Goal: Task Accomplishment & Management: Manage account settings

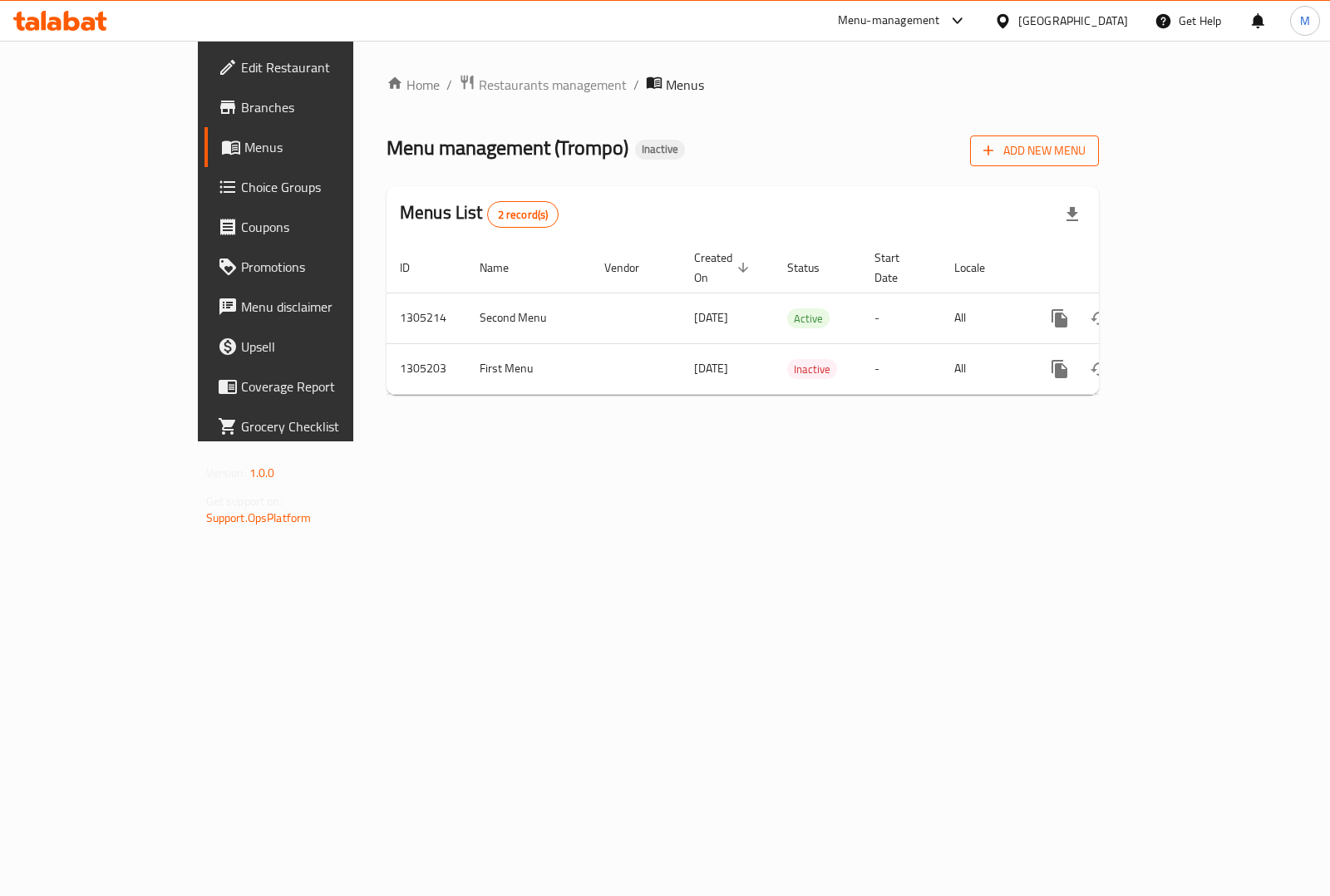
click at [1085, 160] on span "Add New Menu" at bounding box center [1034, 151] width 102 height 21
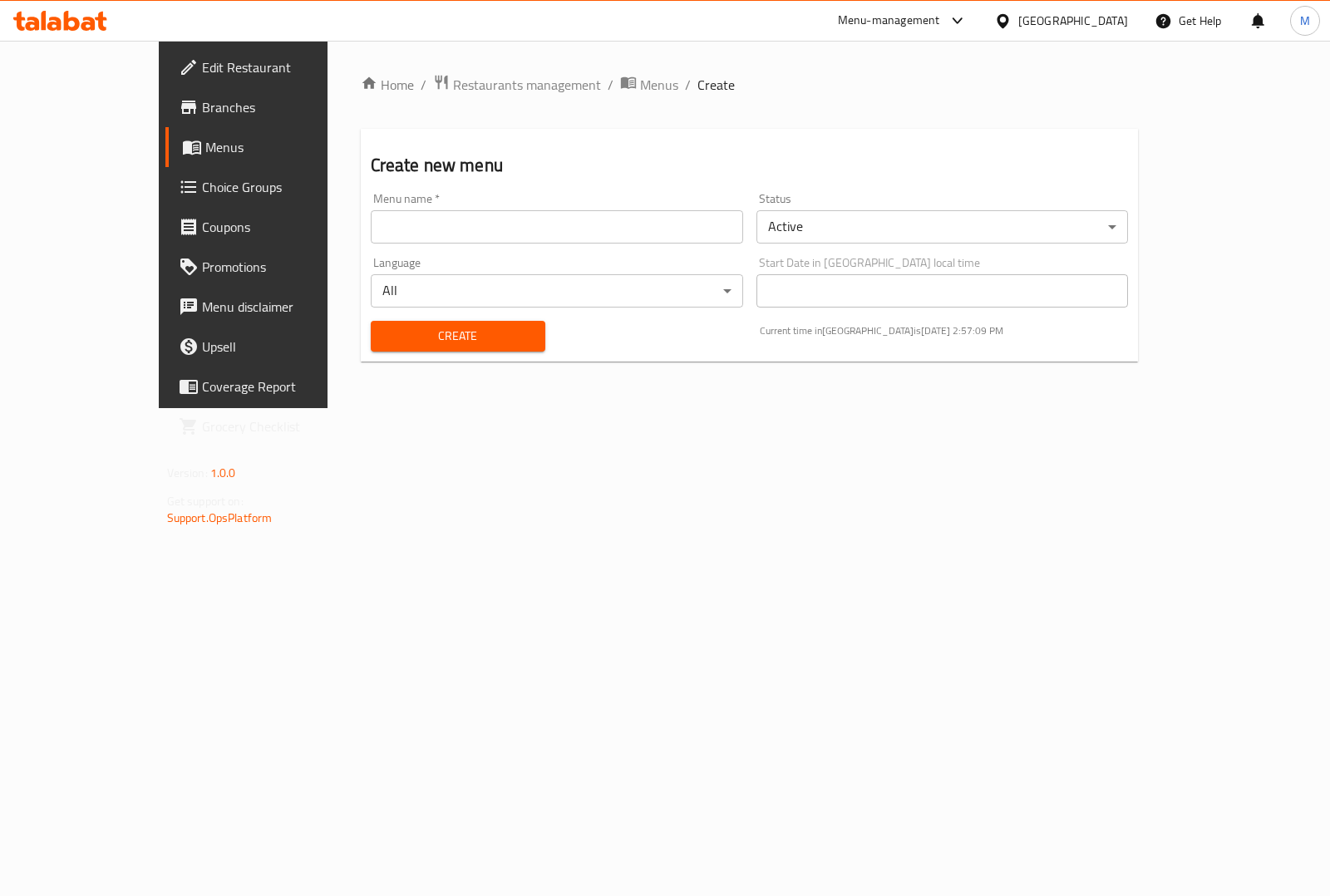
click at [438, 221] on input "text" at bounding box center [557, 226] width 373 height 33
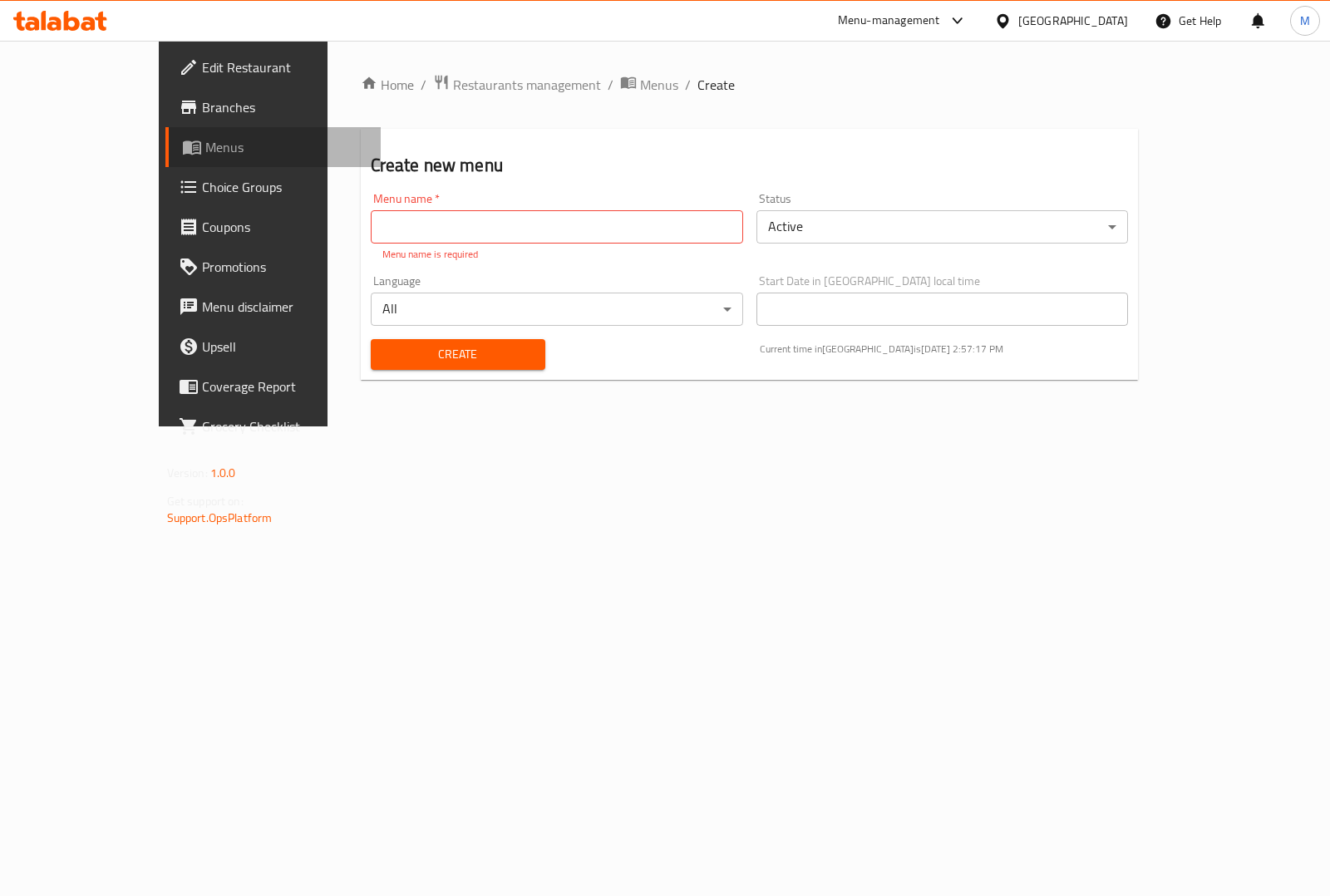
click at [205, 138] on span "Menus" at bounding box center [287, 147] width 162 height 20
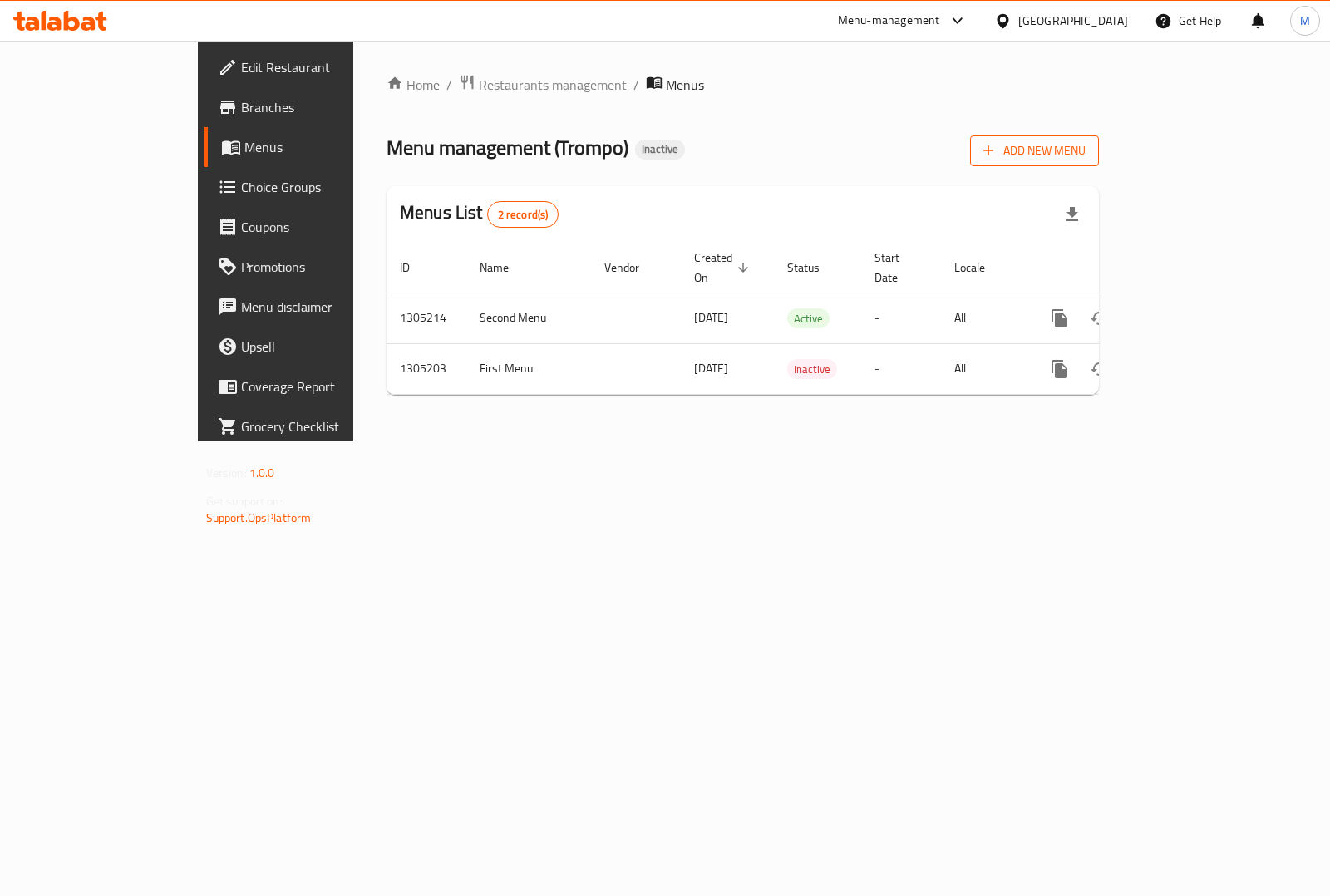
click at [1085, 158] on span "Add New Menu" at bounding box center [1034, 151] width 102 height 21
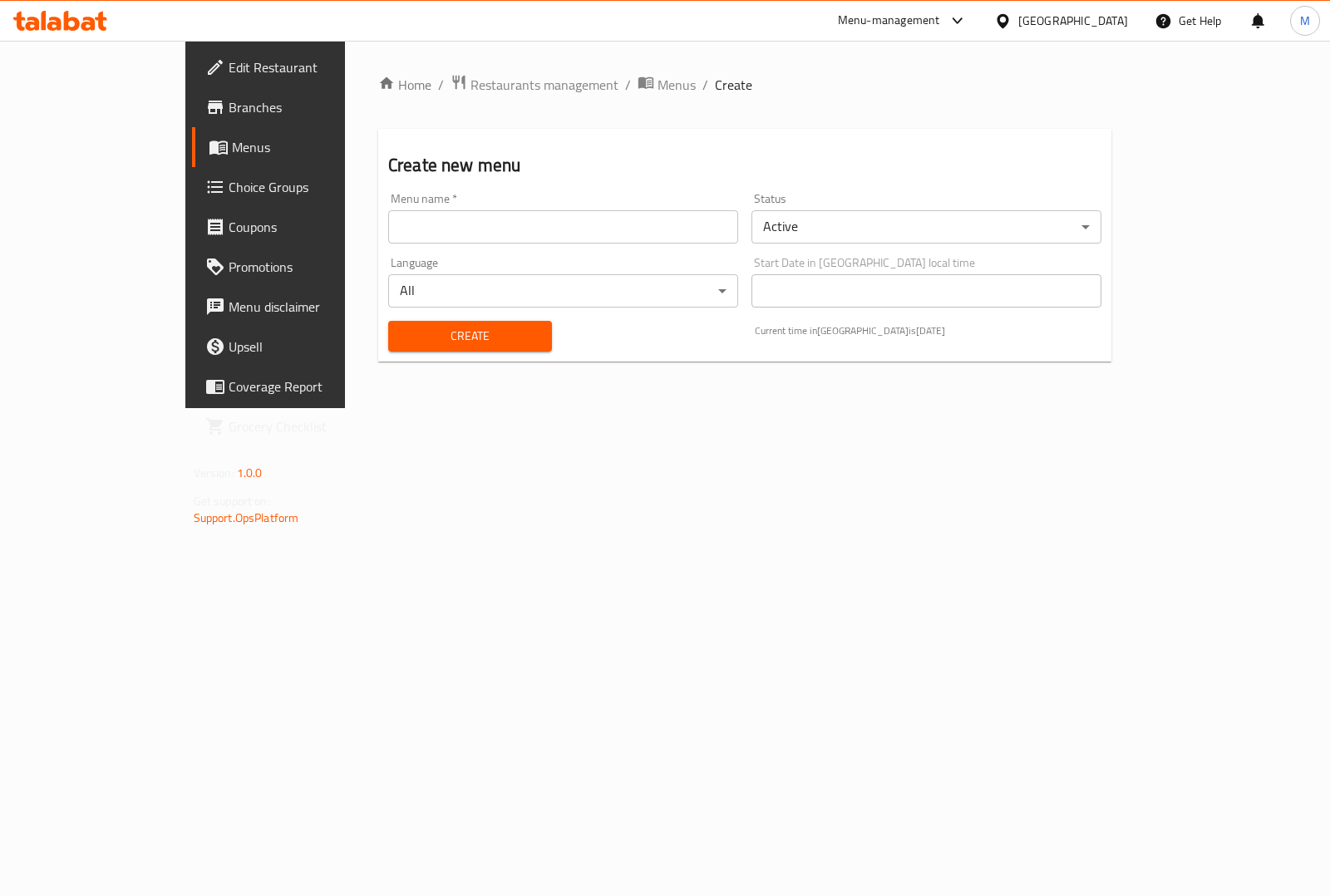
click at [388, 205] on div "Menu name   * Menu name *" at bounding box center [563, 218] width 350 height 51
click at [388, 221] on input "text" at bounding box center [563, 226] width 350 height 33
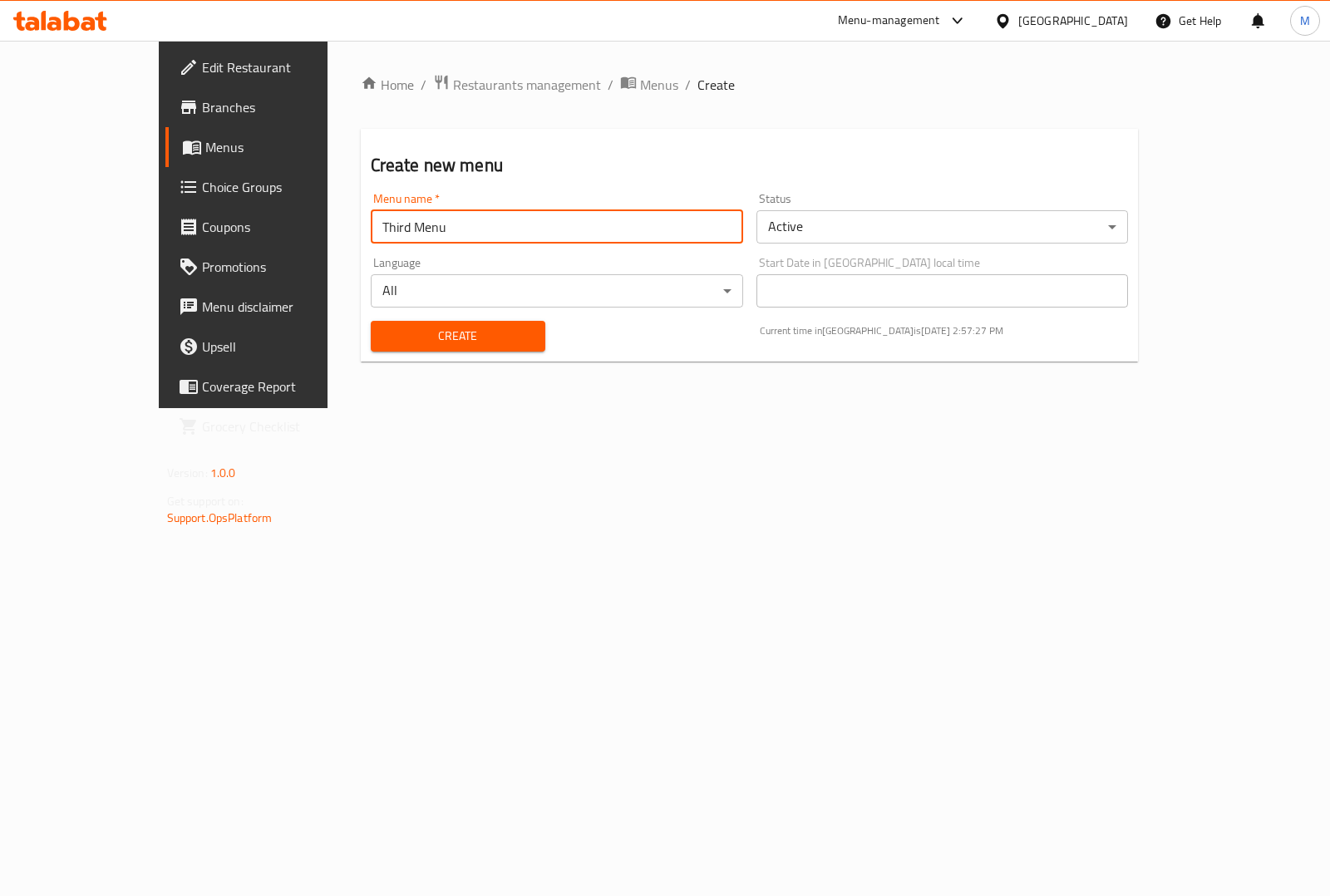
type input "Third Menu"
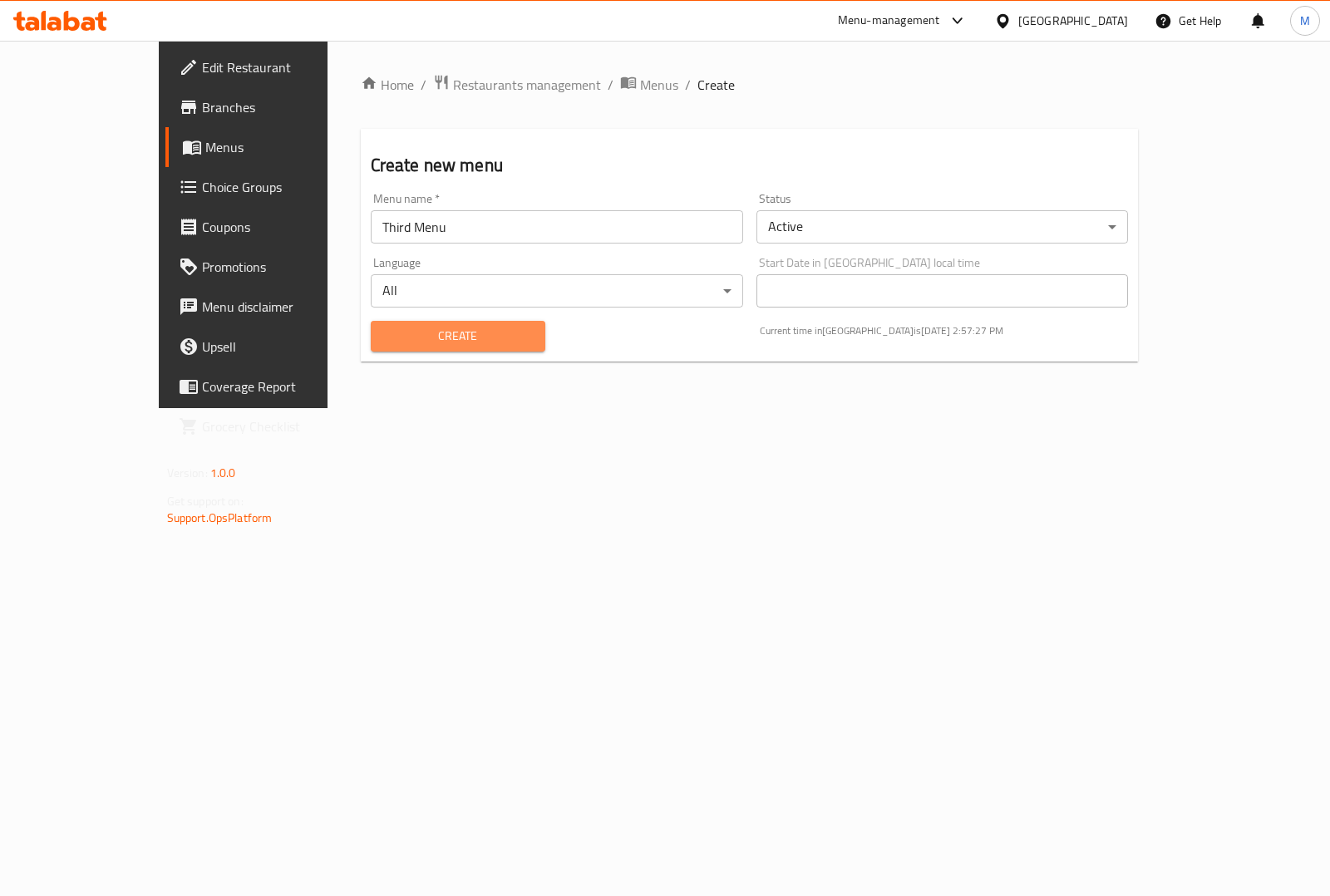
click at [413, 334] on span "Create" at bounding box center [458, 336] width 148 height 21
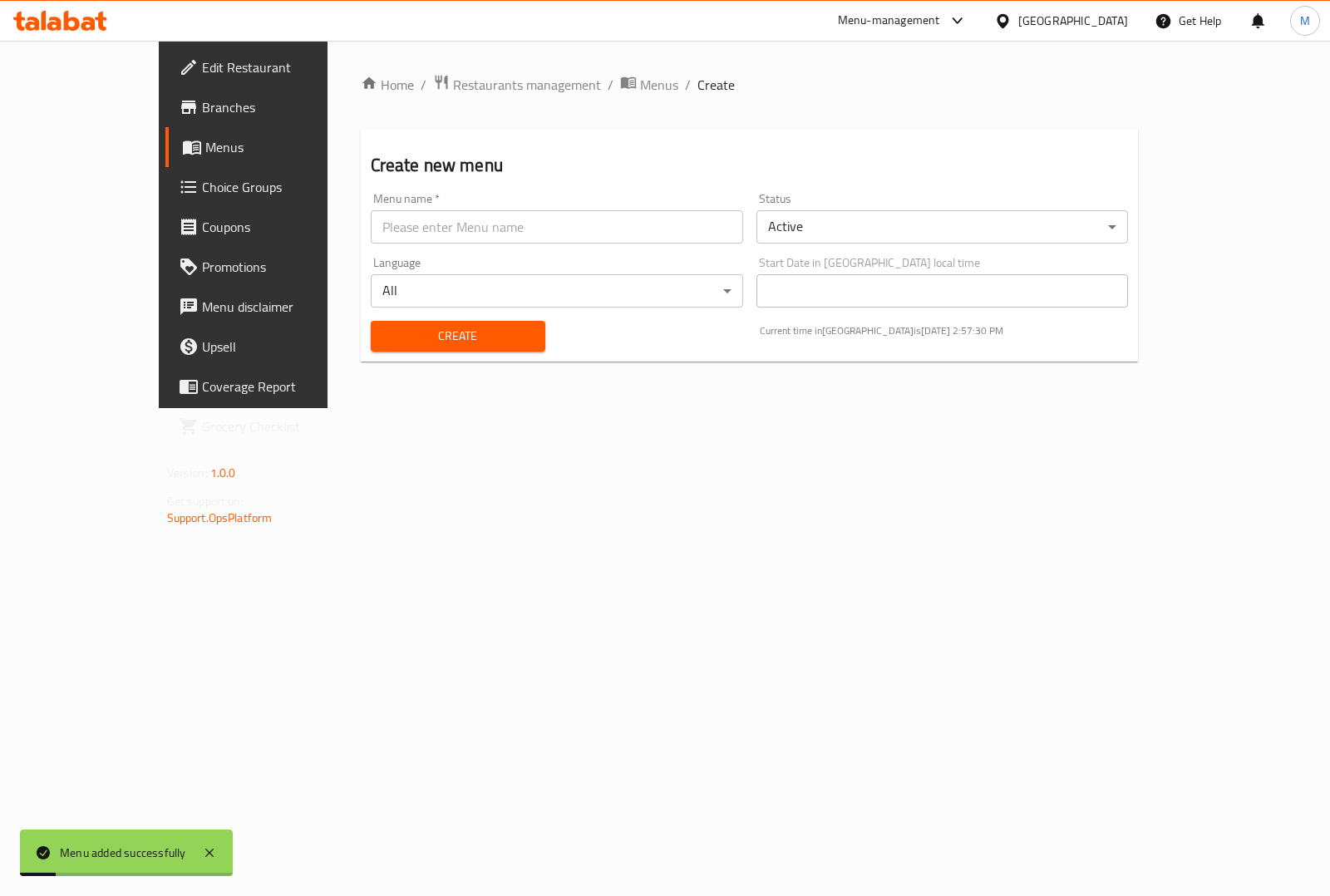
click at [205, 138] on span "Menus" at bounding box center [287, 147] width 162 height 20
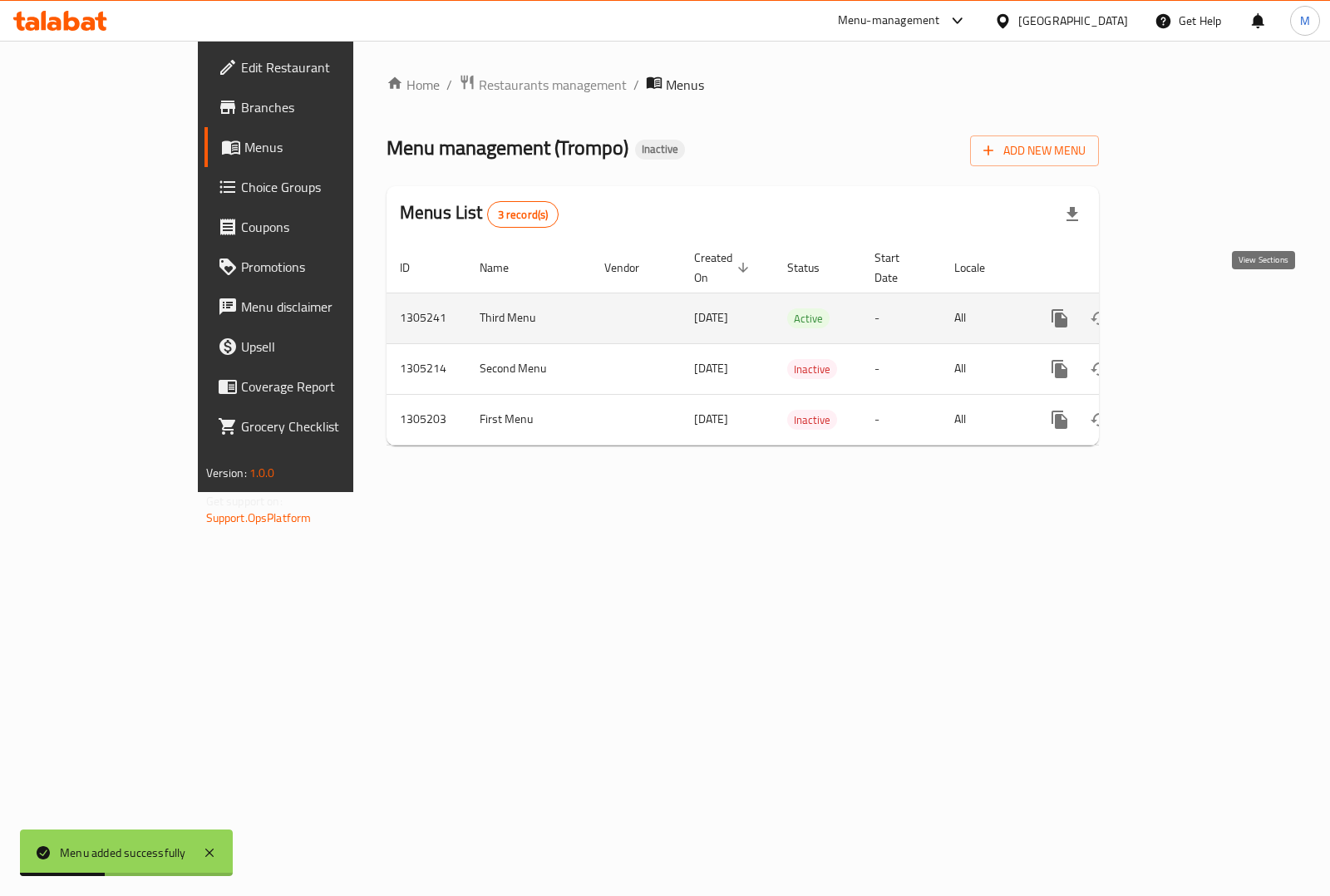
click at [1190, 309] on icon "enhanced table" at bounding box center [1179, 318] width 20 height 20
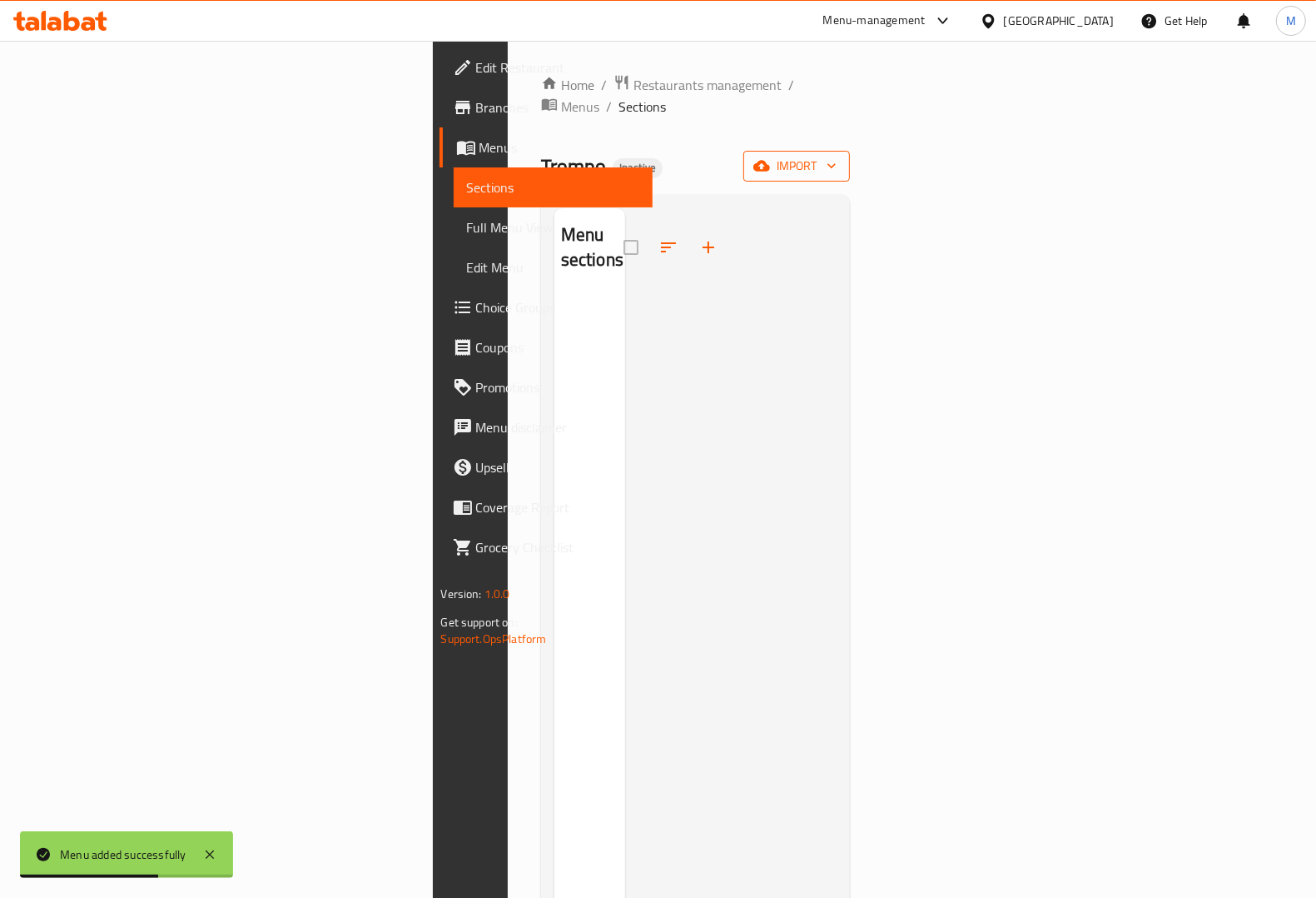
click at [770, 157] on icon "button" at bounding box center [761, 165] width 16 height 16
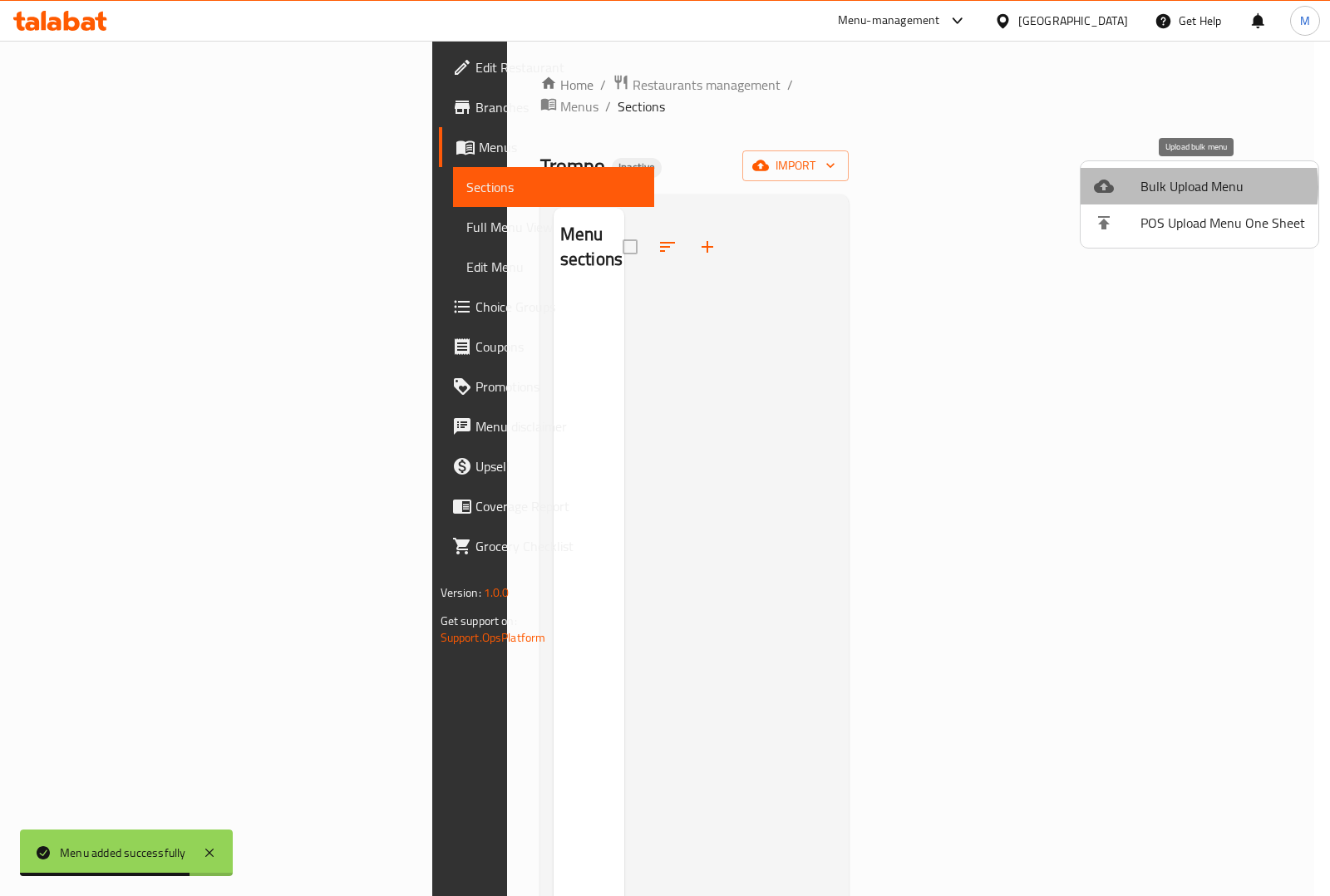
click at [1178, 187] on span "Bulk Upload Menu" at bounding box center [1222, 185] width 164 height 20
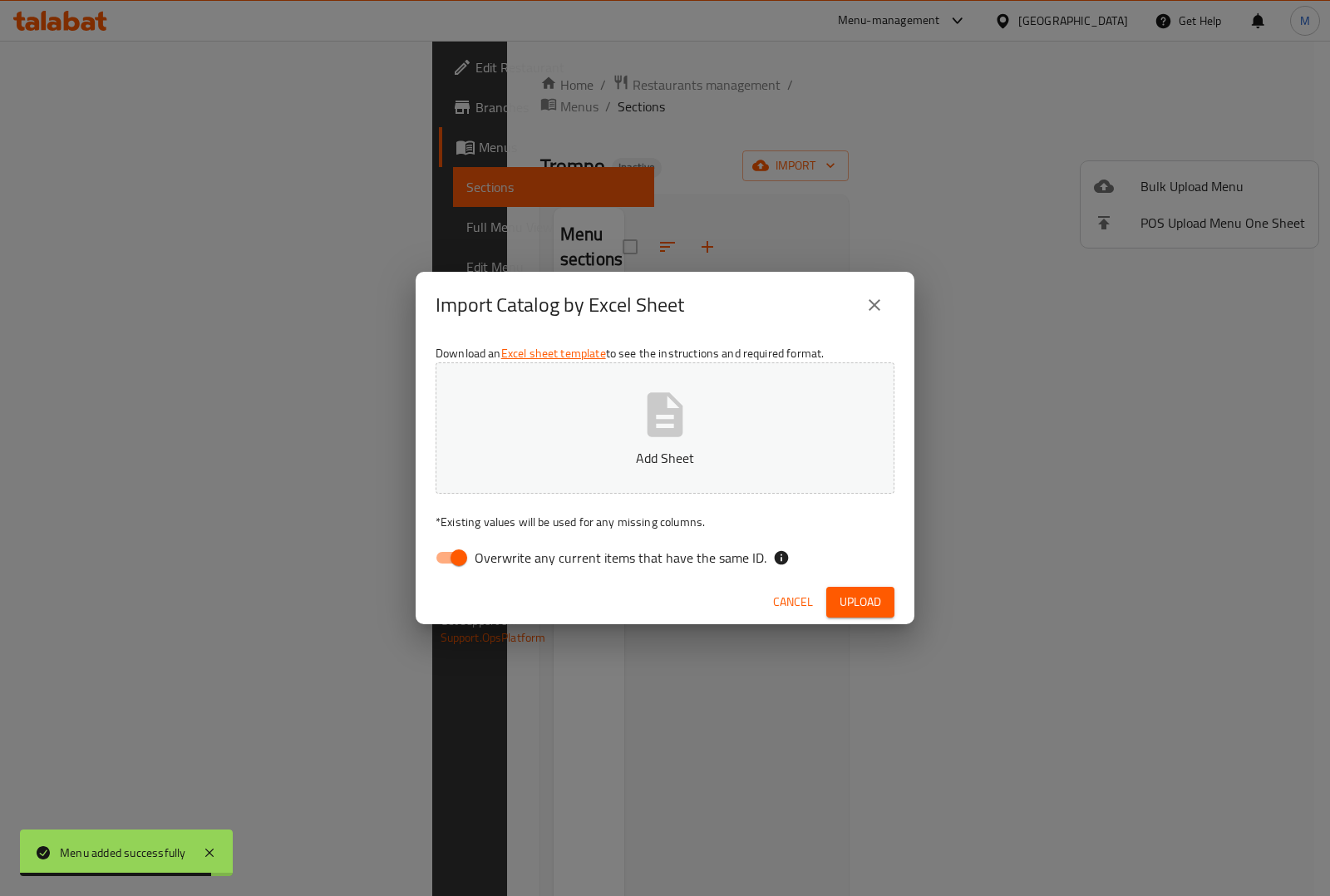
click at [446, 557] on input "Overwrite any current items that have the same ID." at bounding box center [459, 557] width 95 height 32
checkbox input "false"
click at [578, 456] on p "Add Sheet" at bounding box center [665, 458] width 407 height 20
click at [842, 603] on span "Upload" at bounding box center [859, 602] width 41 height 21
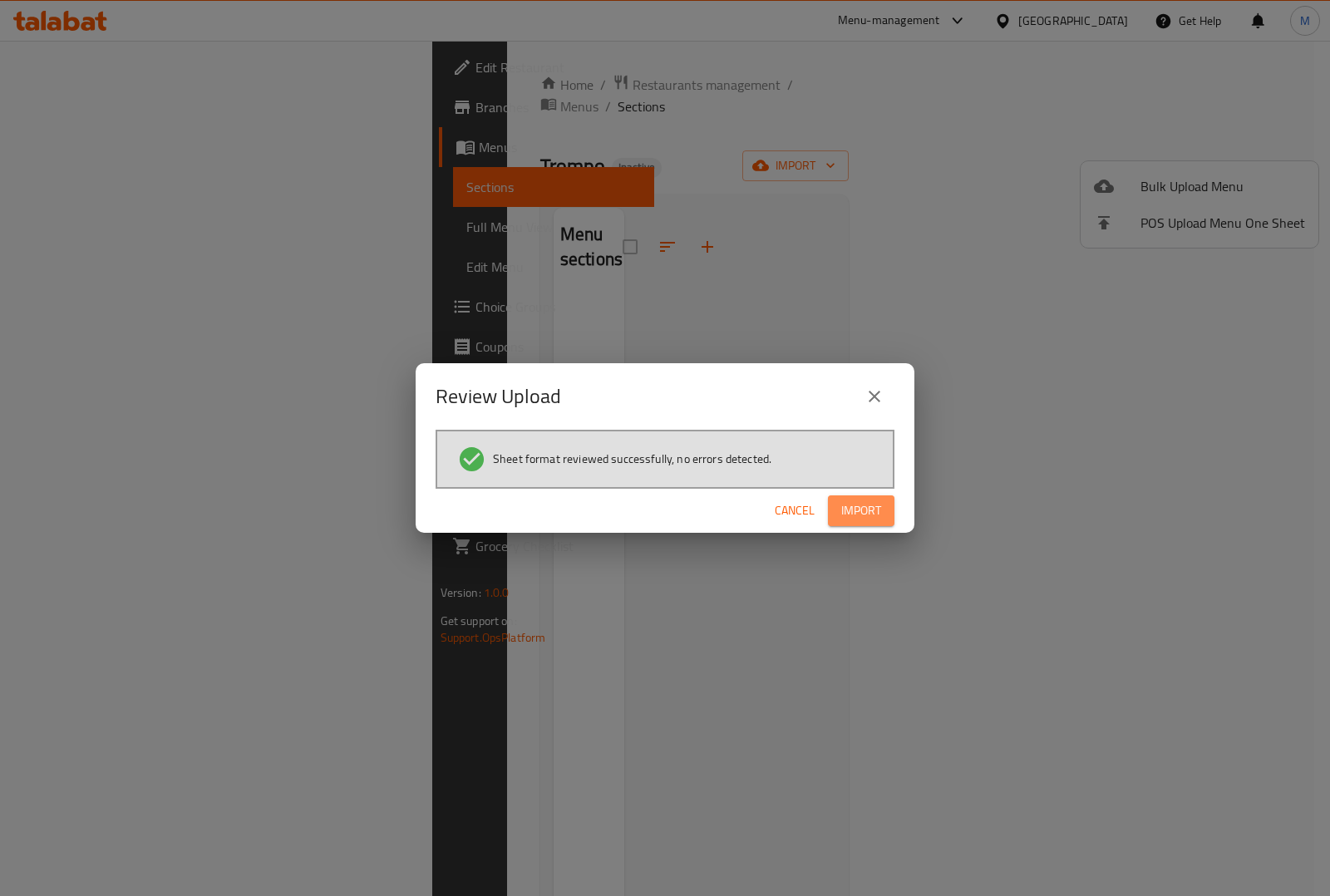
click at [869, 501] on span "Import" at bounding box center [861, 511] width 40 height 21
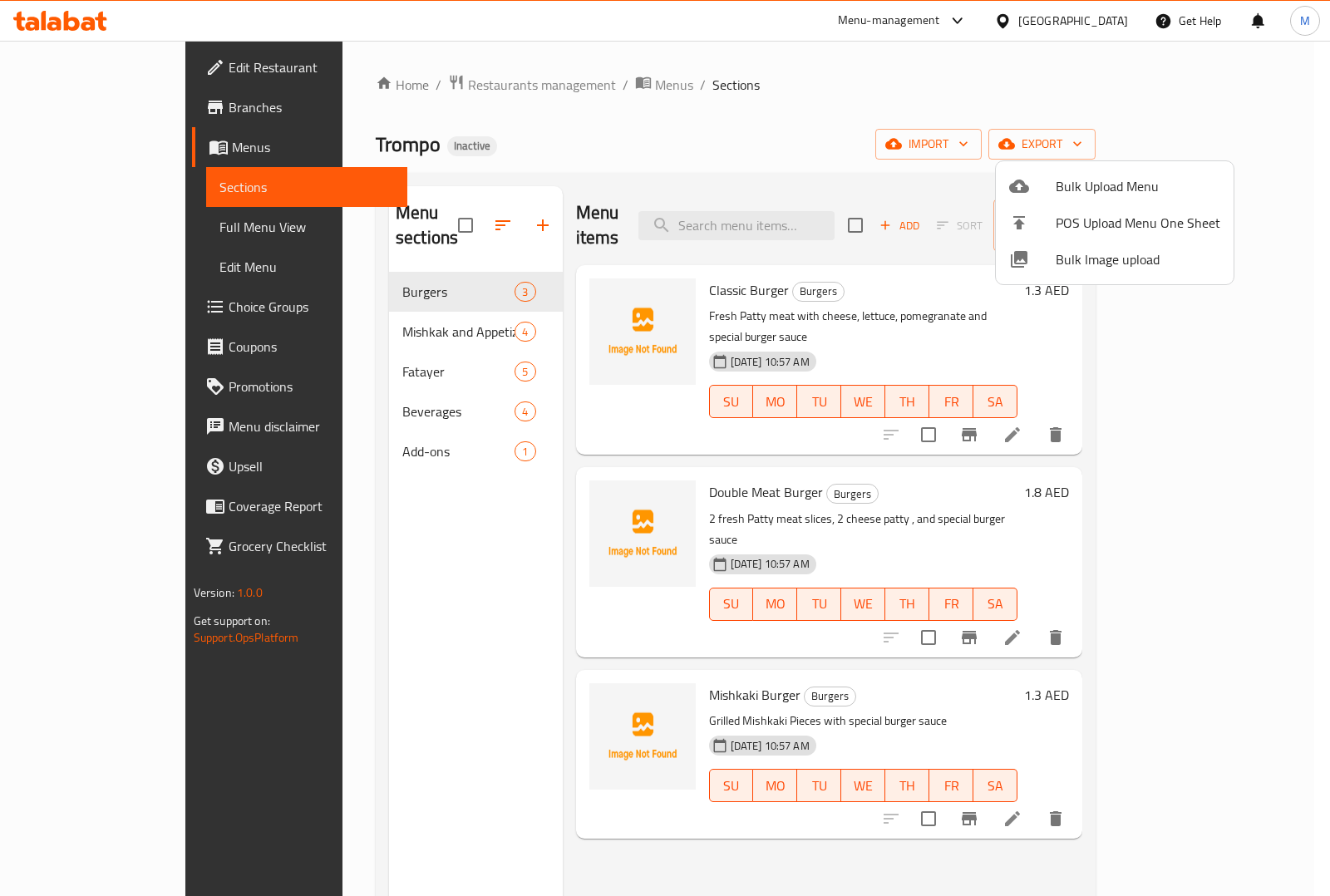
click at [342, 306] on div at bounding box center [665, 448] width 1330 height 896
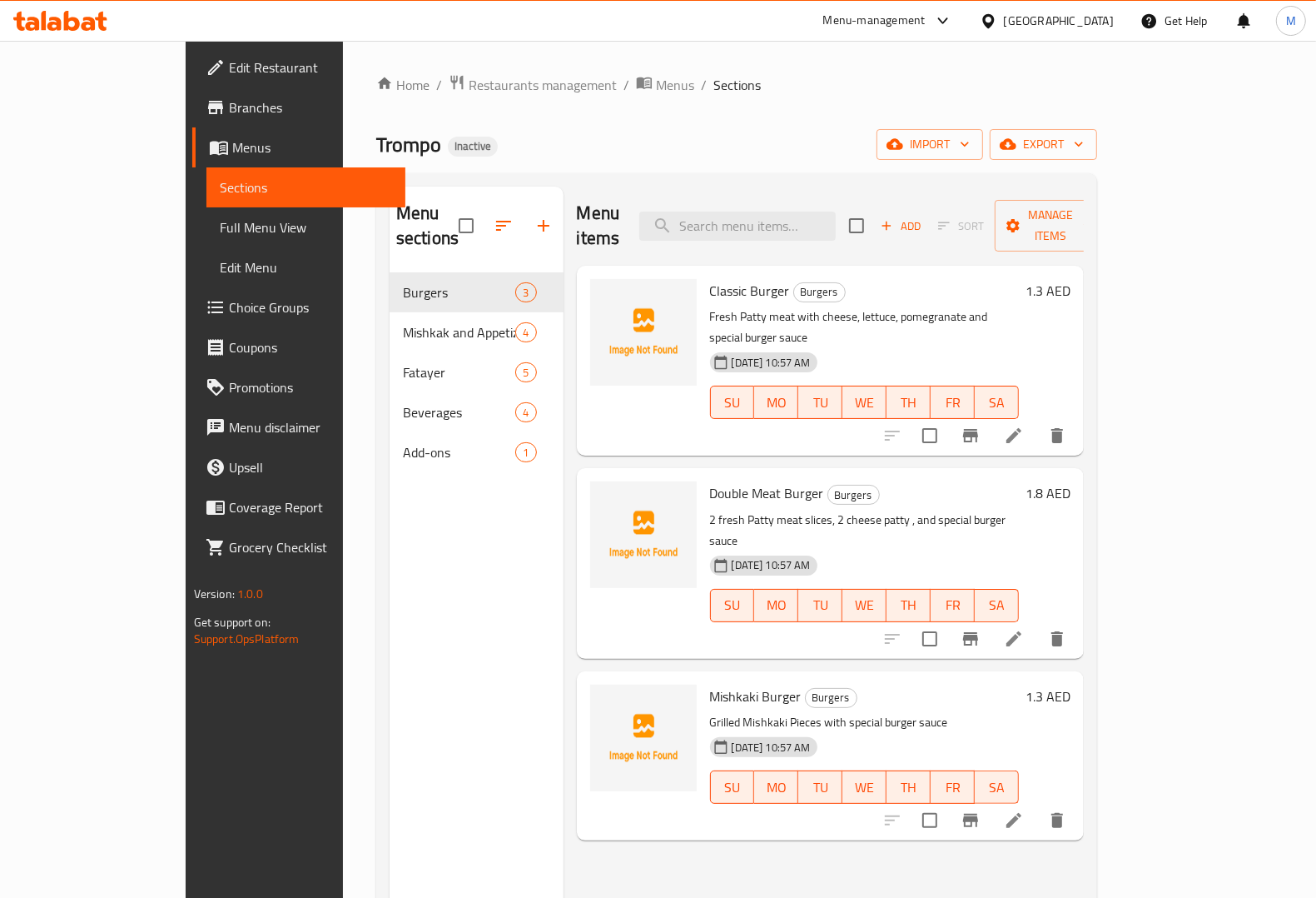
click at [220, 222] on span "Full Menu View" at bounding box center [306, 227] width 172 height 20
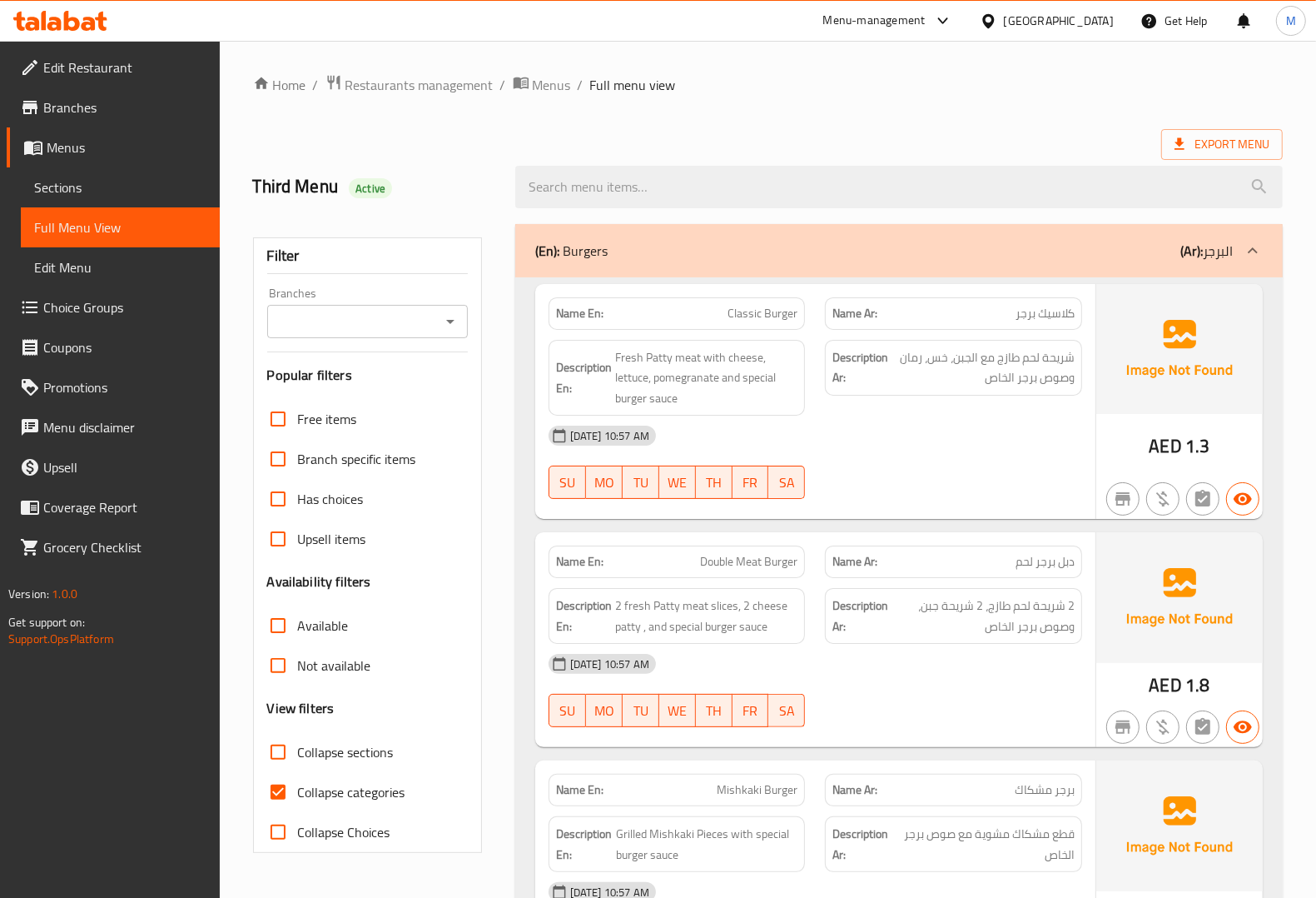
click at [304, 801] on span "Collapse categories" at bounding box center [351, 792] width 107 height 20
click at [298, 801] on input "Collapse categories" at bounding box center [279, 792] width 40 height 40
checkbox input "false"
click at [1209, 147] on span "Export Menu" at bounding box center [1221, 145] width 95 height 21
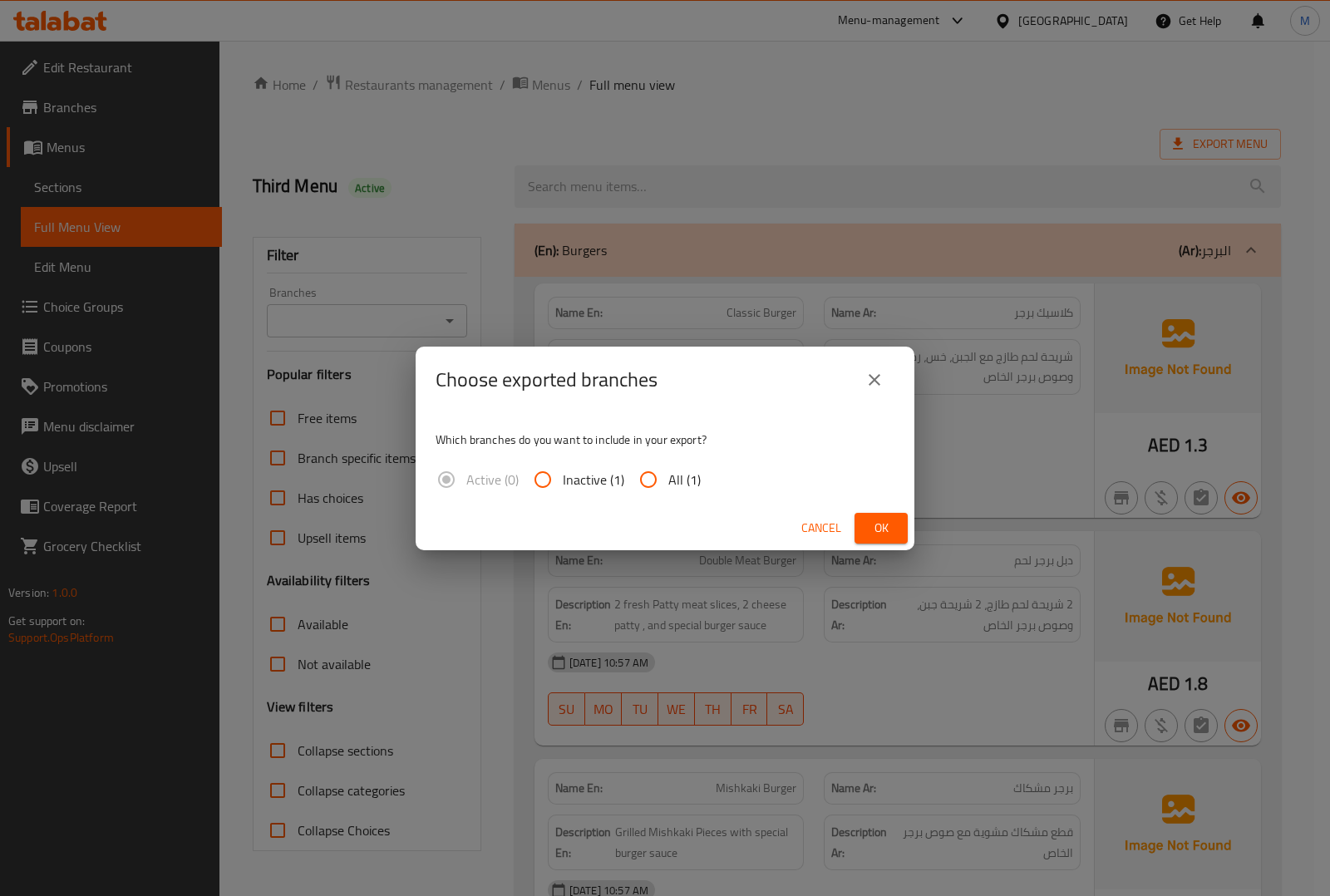
click at [637, 478] on input "All (1)" at bounding box center [649, 480] width 40 height 40
radio input "true"
click at [891, 522] on span "Ok" at bounding box center [881, 528] width 27 height 21
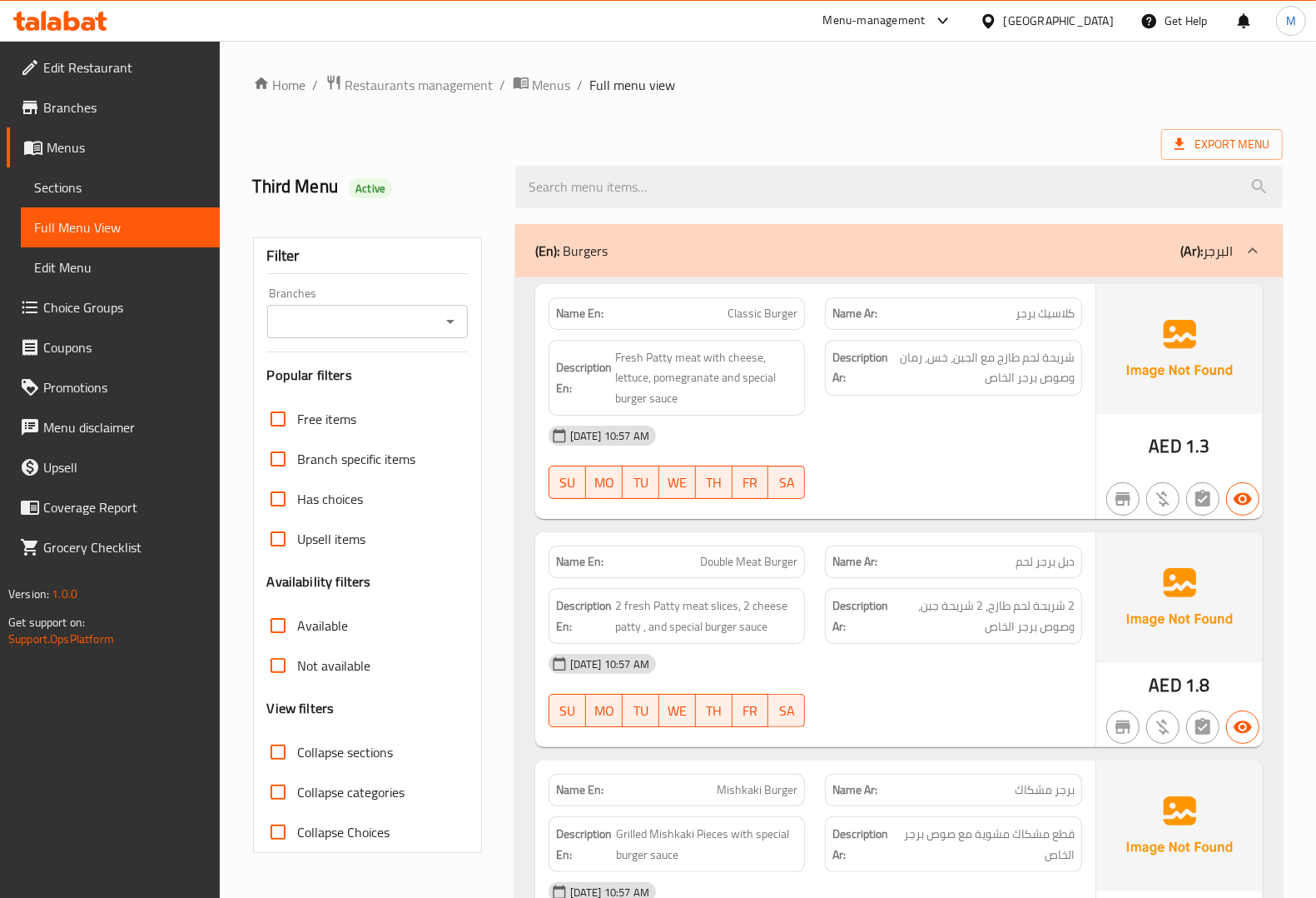
click at [515, 752] on div "Name En: Classic Burger Name Ar: كلاسيك برجر Description En: Fresh Patty meat w…" at bounding box center [899, 643] width 768 height 732
